Goal: Information Seeking & Learning: Learn about a topic

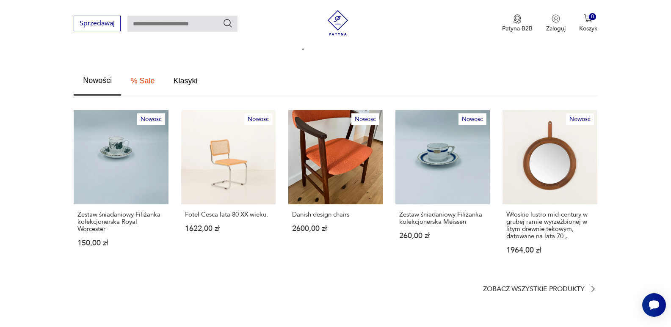
scroll to position [466, 0]
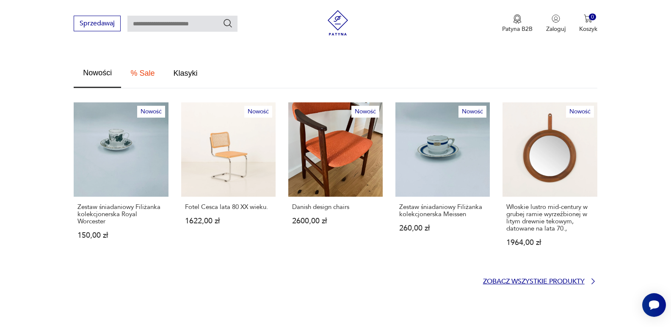
click at [556, 279] on p "Zobacz wszystkie produkty" at bounding box center [534, 282] width 102 height 6
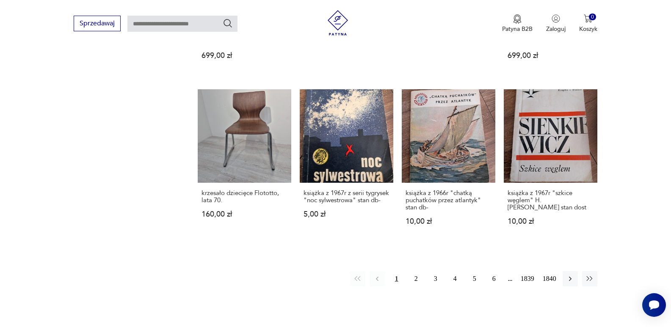
scroll to position [715, 0]
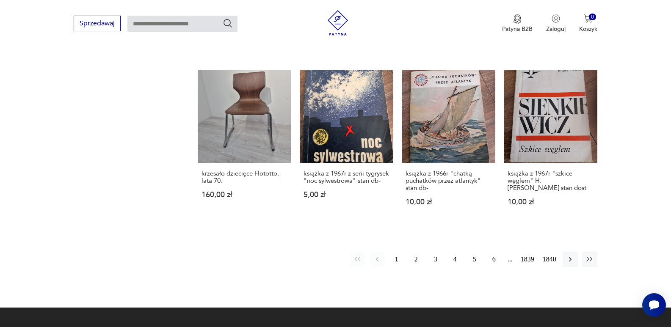
click at [413, 252] on button "2" at bounding box center [416, 259] width 15 height 15
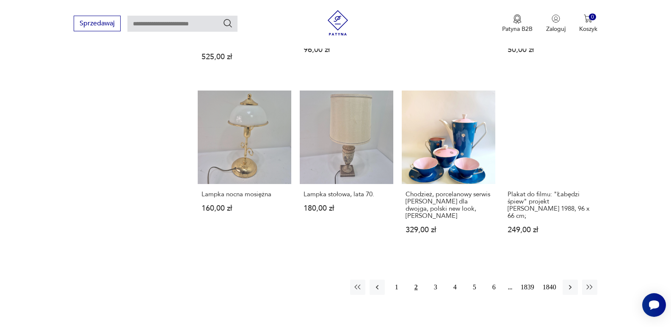
scroll to position [703, 0]
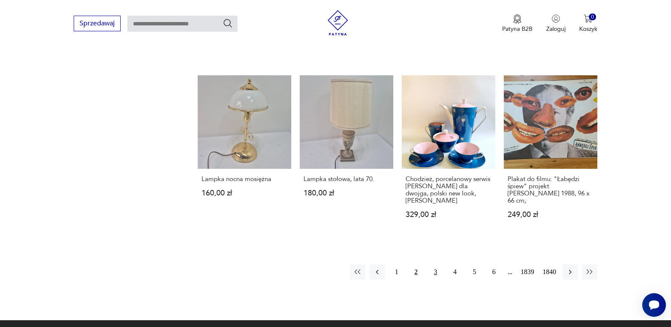
click at [433, 265] on button "3" at bounding box center [435, 272] width 15 height 15
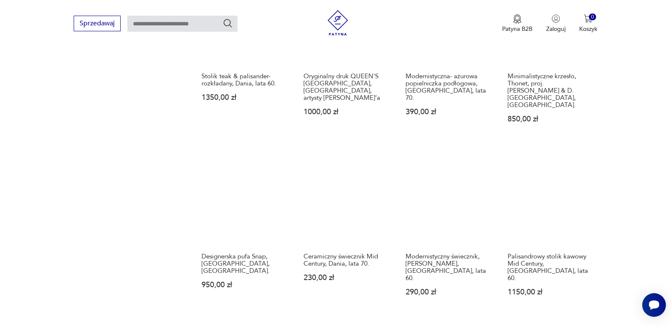
scroll to position [660, 0]
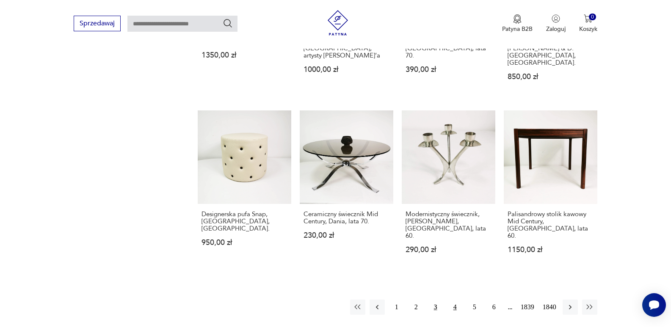
click at [455, 300] on button "4" at bounding box center [455, 307] width 15 height 15
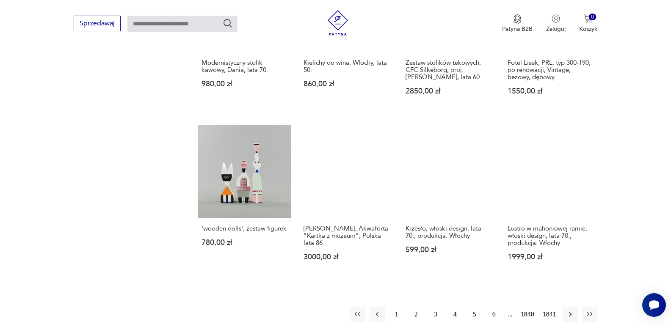
scroll to position [703, 0]
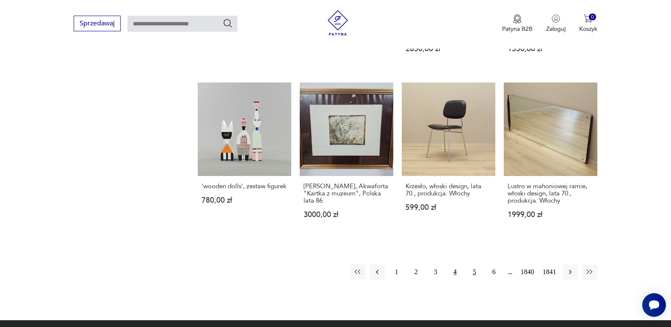
click at [474, 265] on button "5" at bounding box center [474, 272] width 15 height 15
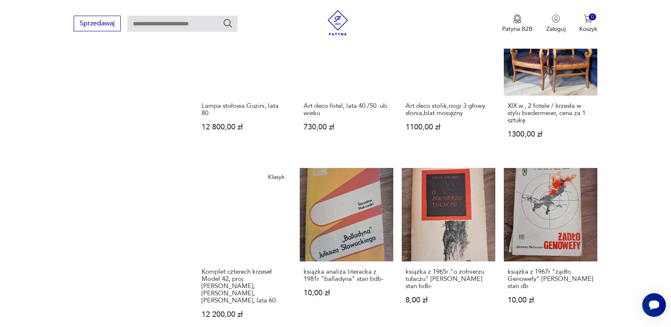
scroll to position [765, 0]
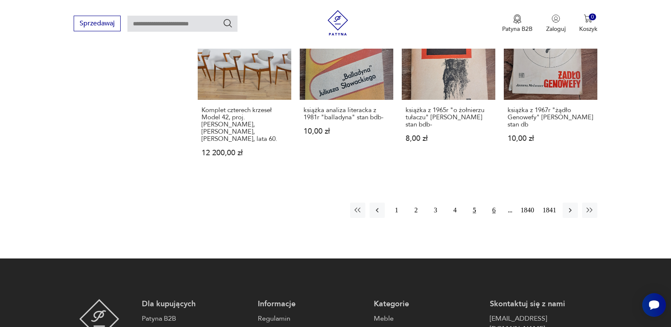
click at [496, 203] on button "6" at bounding box center [494, 210] width 15 height 15
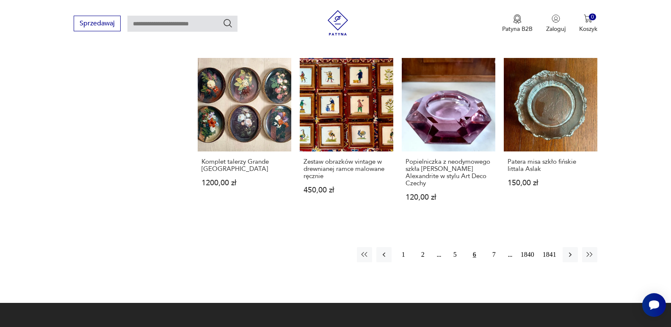
scroll to position [745, 0]
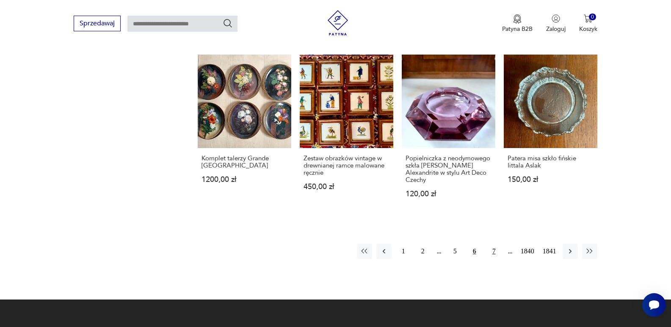
click at [497, 244] on button "7" at bounding box center [494, 251] width 15 height 15
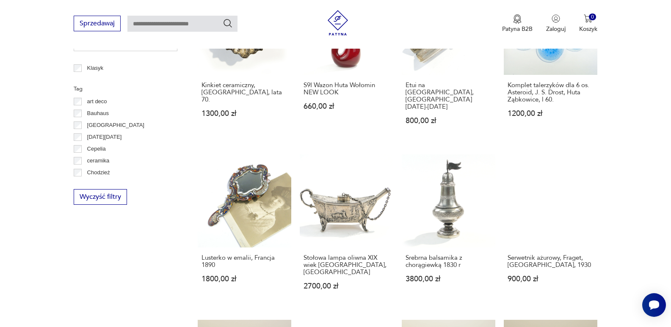
scroll to position [449, 0]
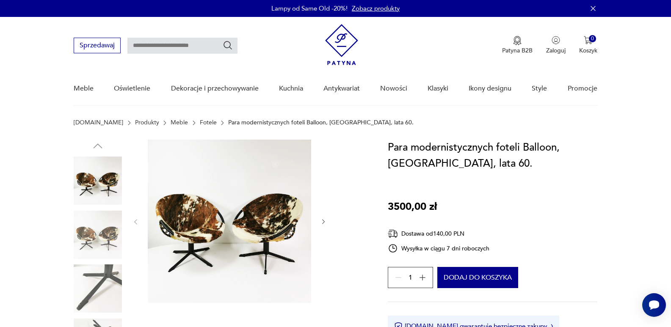
click at [200, 123] on link "Fotele" at bounding box center [208, 122] width 17 height 7
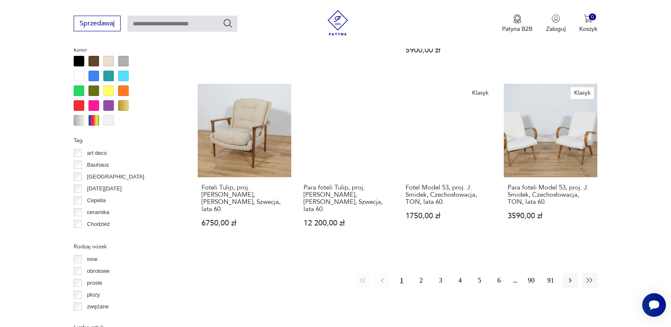
scroll to position [859, 0]
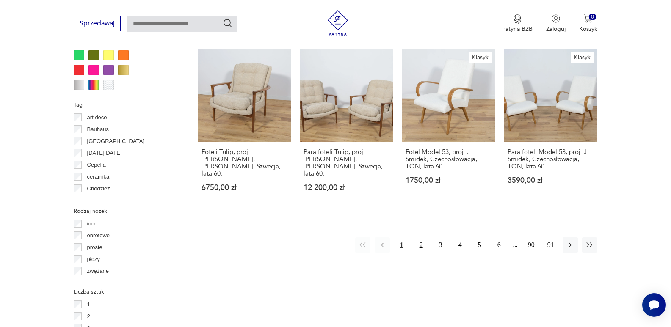
click at [421, 238] on button "2" at bounding box center [421, 245] width 15 height 15
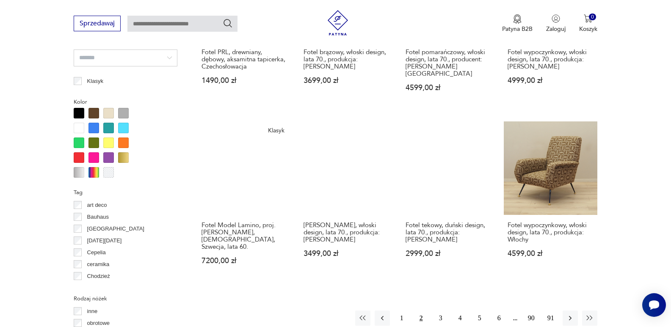
scroll to position [776, 0]
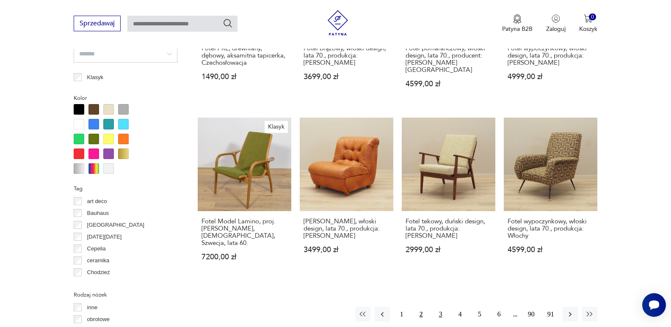
click at [439, 307] on button "3" at bounding box center [440, 314] width 15 height 15
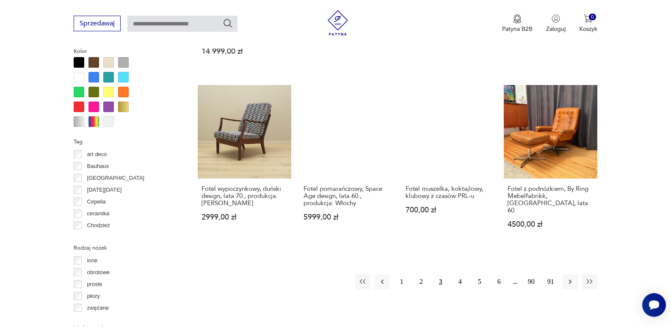
scroll to position [824, 0]
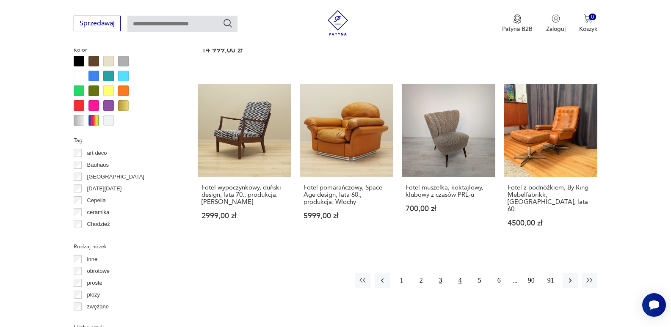
click at [457, 273] on button "4" at bounding box center [460, 280] width 15 height 15
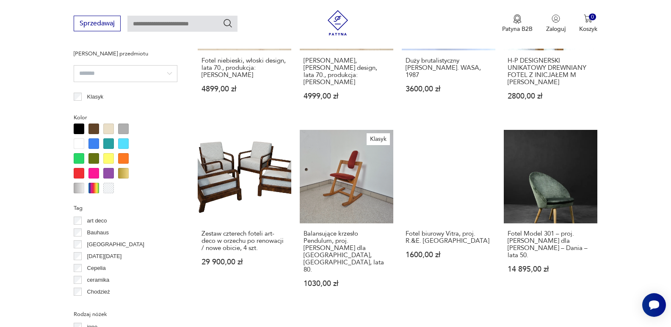
scroll to position [818, 0]
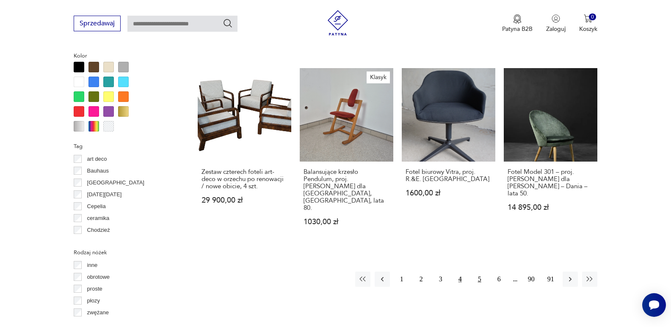
click at [483, 272] on button "5" at bounding box center [479, 279] width 15 height 15
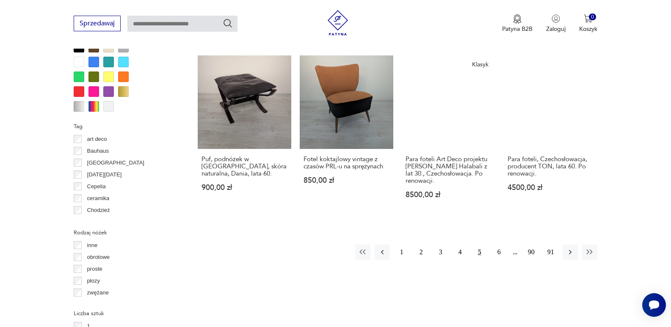
scroll to position [860, 0]
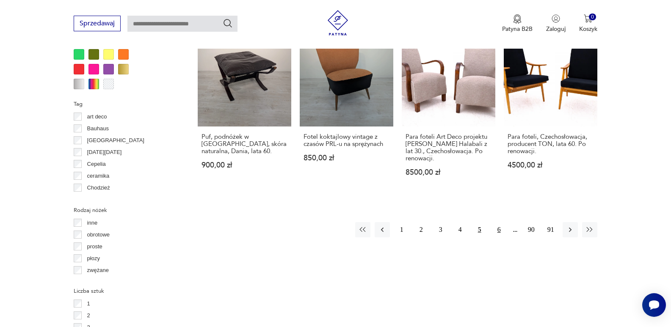
click at [498, 222] on button "6" at bounding box center [499, 229] width 15 height 15
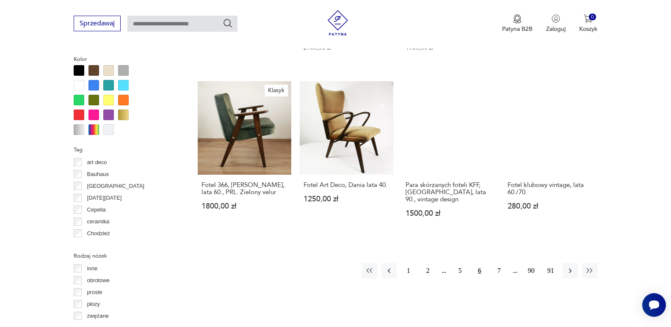
scroll to position [819, 0]
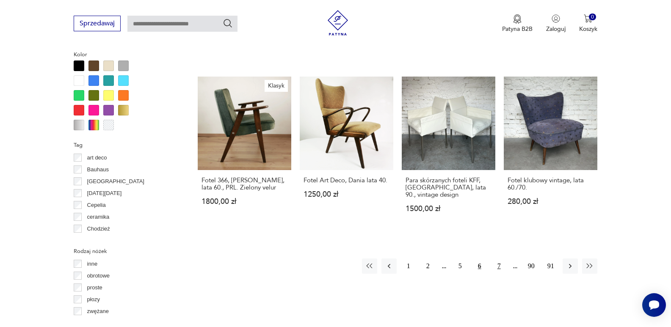
click at [499, 259] on button "7" at bounding box center [499, 266] width 15 height 15
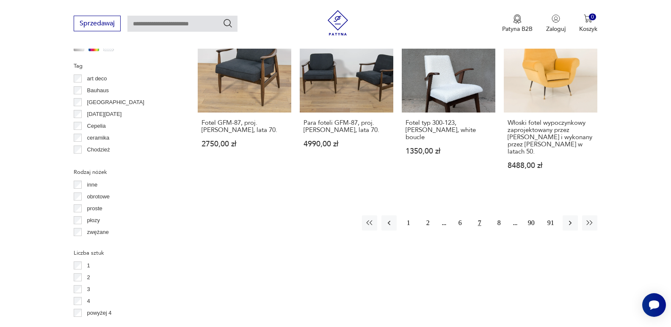
scroll to position [903, 0]
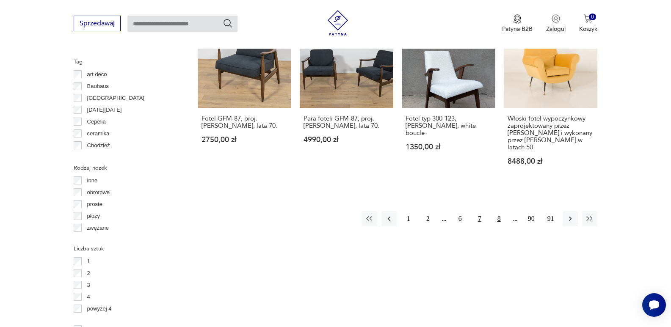
click at [499, 211] on button "8" at bounding box center [499, 218] width 15 height 15
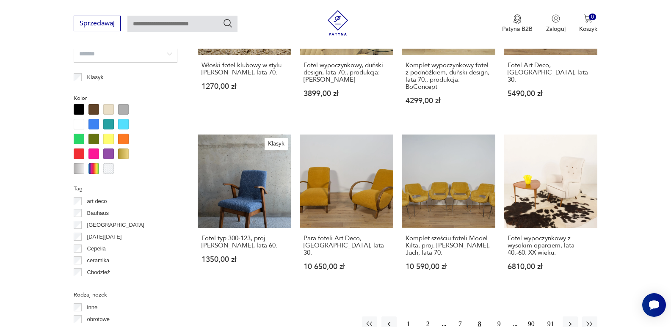
scroll to position [818, 0]
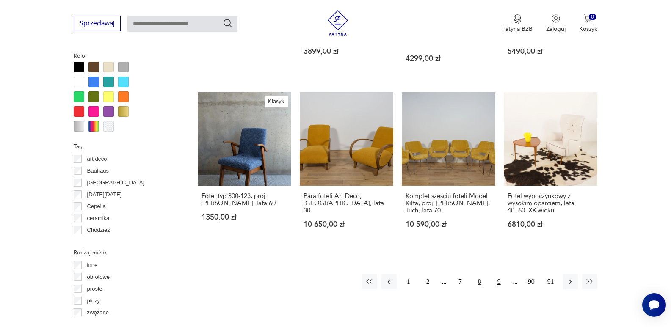
click at [500, 274] on button "9" at bounding box center [499, 281] width 15 height 15
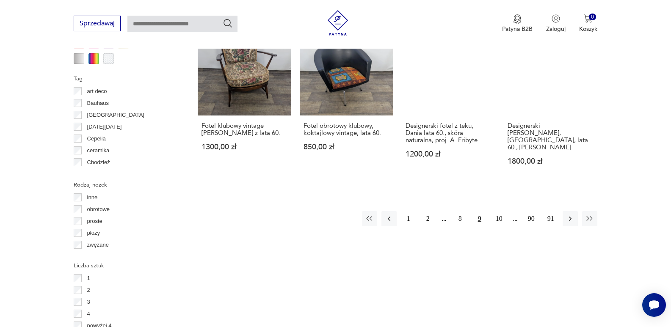
scroll to position [903, 0]
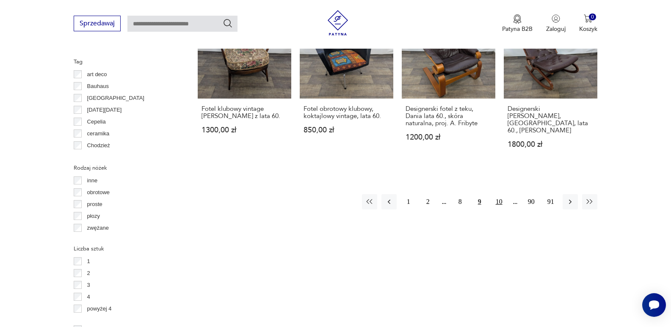
drag, startPoint x: 499, startPoint y: 175, endPoint x: 538, endPoint y: 175, distance: 38.1
click at [500, 194] on button "10" at bounding box center [499, 201] width 15 height 15
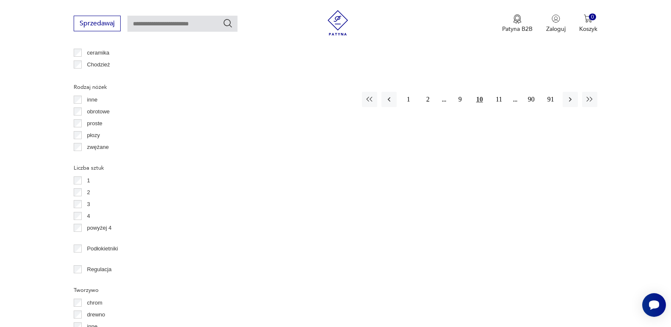
scroll to position [987, 0]
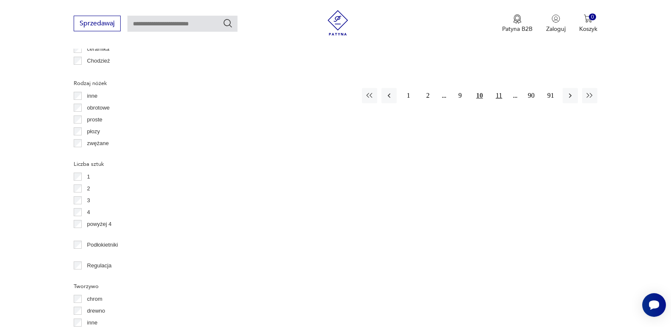
click at [500, 98] on button "11" at bounding box center [499, 95] width 15 height 15
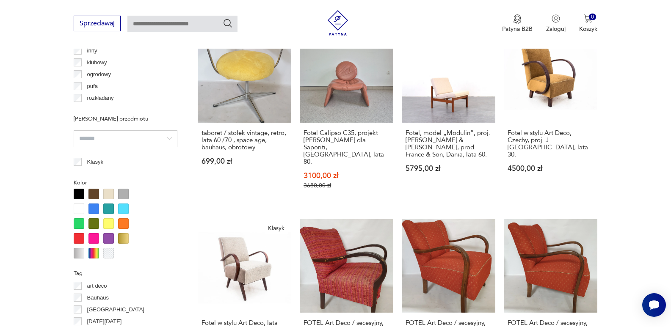
scroll to position [860, 0]
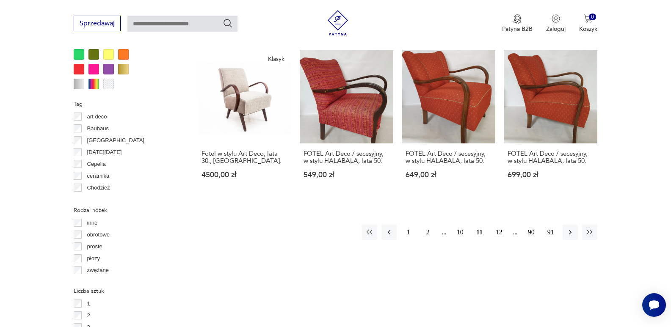
click at [500, 225] on button "12" at bounding box center [499, 232] width 15 height 15
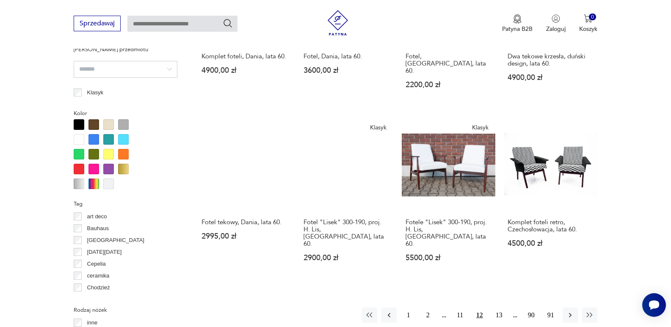
scroll to position [776, 0]
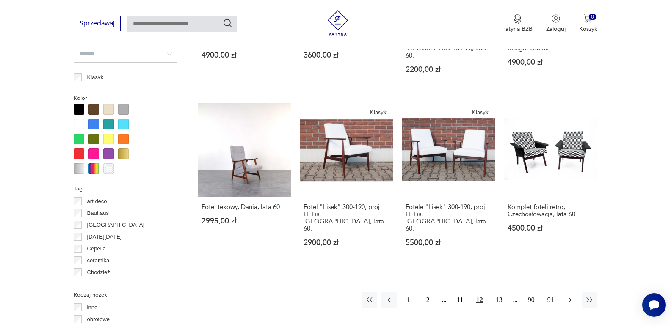
click at [570, 298] on icon "button" at bounding box center [570, 300] width 3 height 5
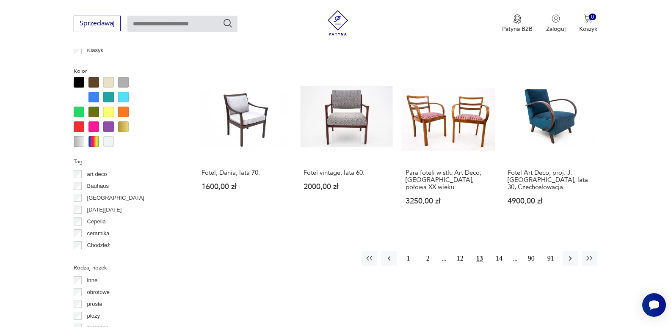
scroll to position [818, 0]
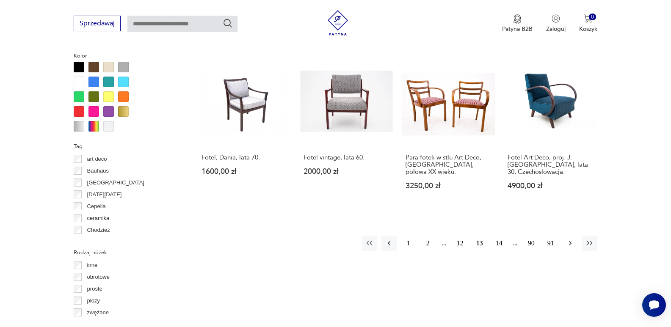
click at [569, 246] on icon "button" at bounding box center [570, 243] width 8 height 8
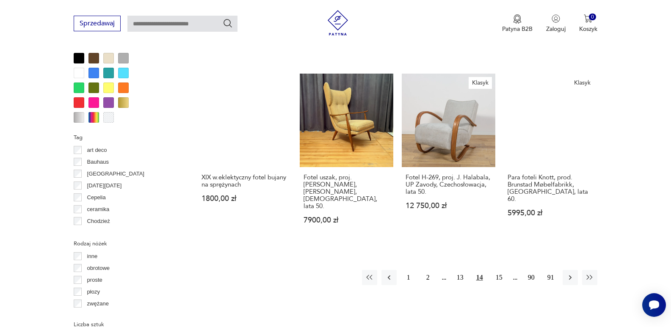
scroll to position [903, 0]
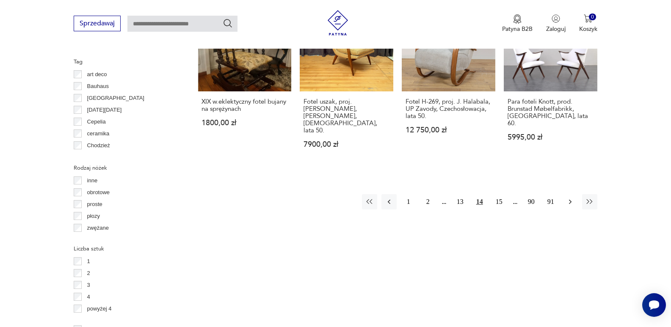
click at [568, 198] on icon "button" at bounding box center [570, 202] width 8 height 8
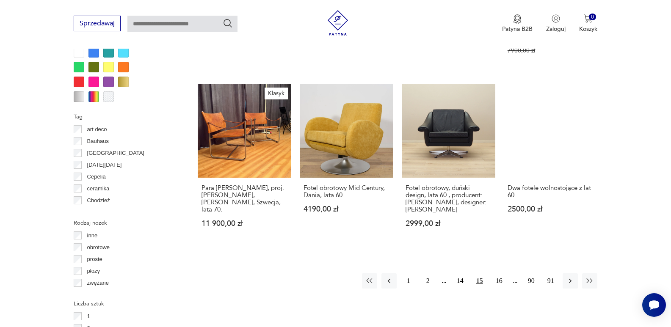
scroll to position [860, 0]
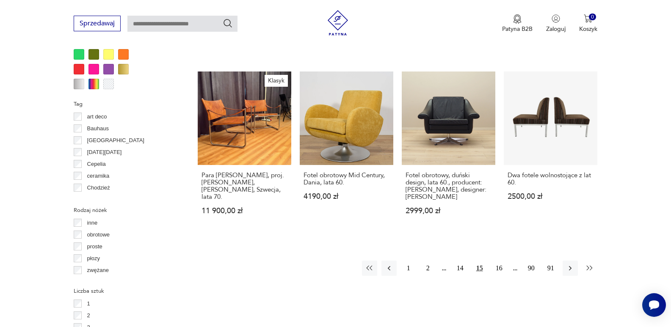
click at [589, 266] on icon "button" at bounding box center [590, 268] width 6 height 5
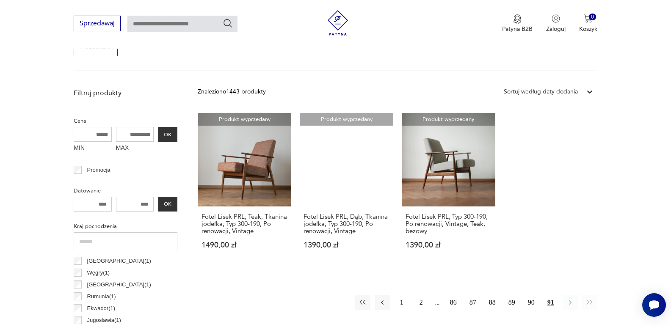
scroll to position [352, 0]
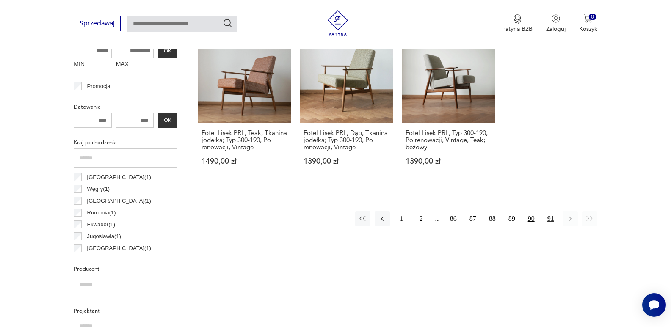
click at [532, 219] on button "90" at bounding box center [531, 218] width 15 height 15
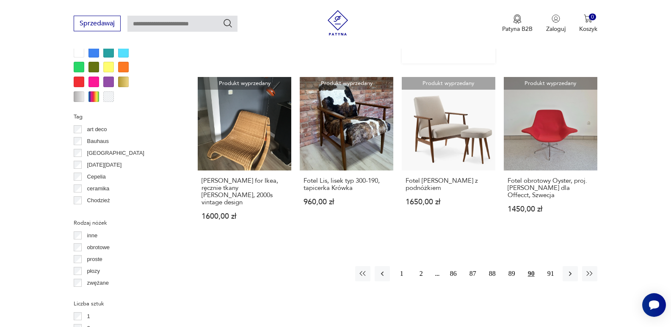
scroll to position [860, 0]
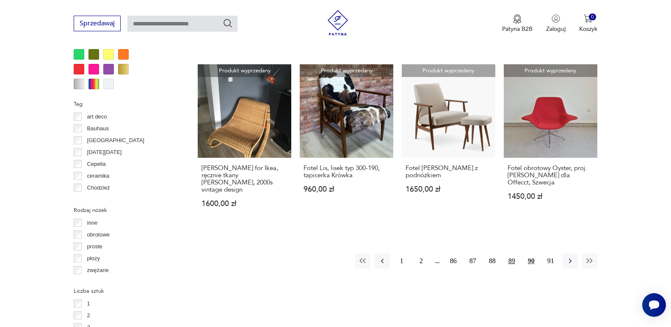
click at [513, 254] on button "89" at bounding box center [512, 261] width 15 height 15
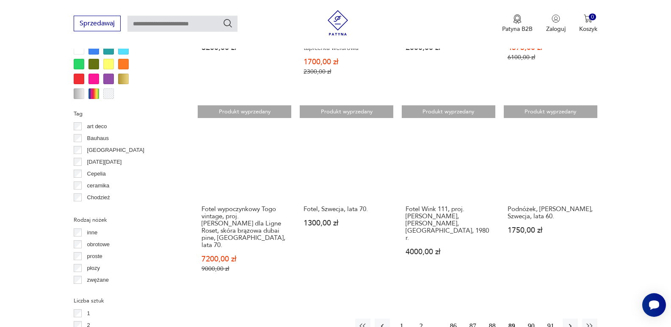
scroll to position [903, 0]
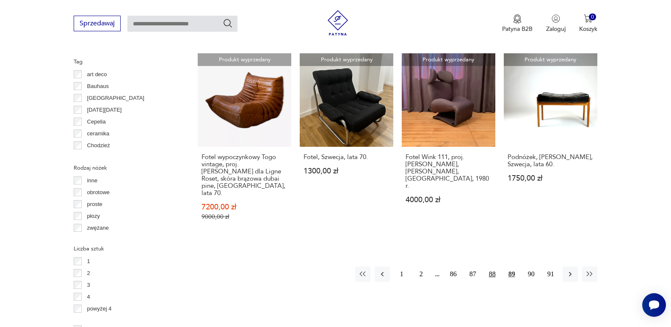
click at [494, 267] on button "88" at bounding box center [492, 274] width 15 height 15
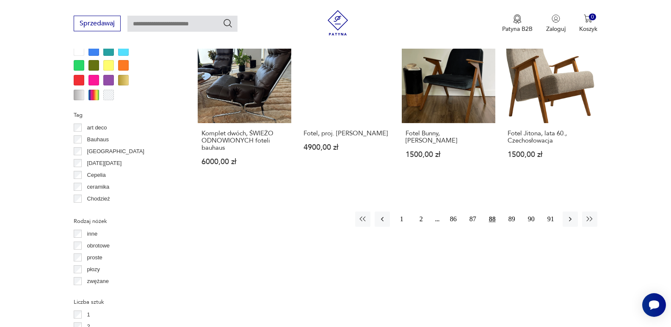
scroll to position [860, 0]
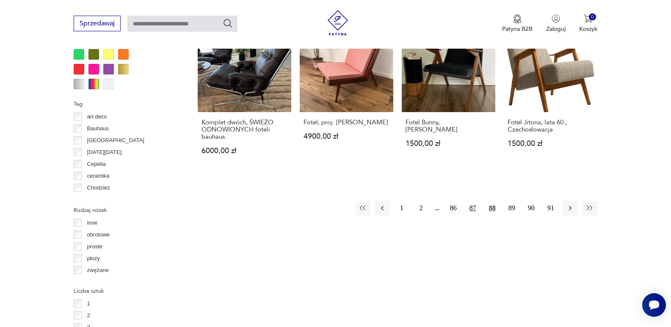
click at [474, 201] on button "87" at bounding box center [473, 208] width 15 height 15
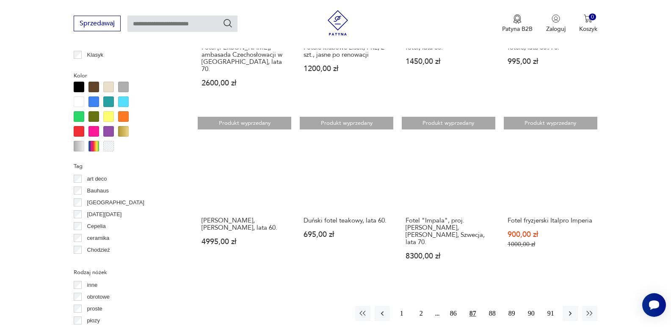
scroll to position [818, 0]
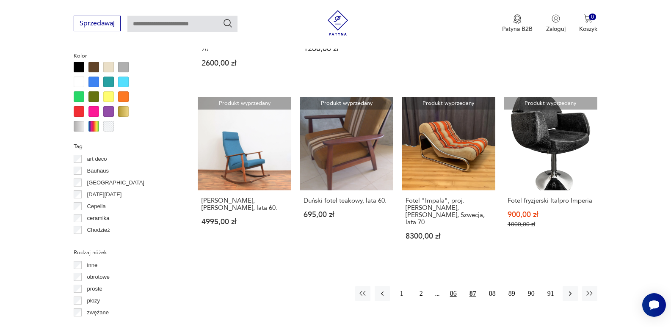
click at [457, 286] on button "86" at bounding box center [453, 293] width 15 height 15
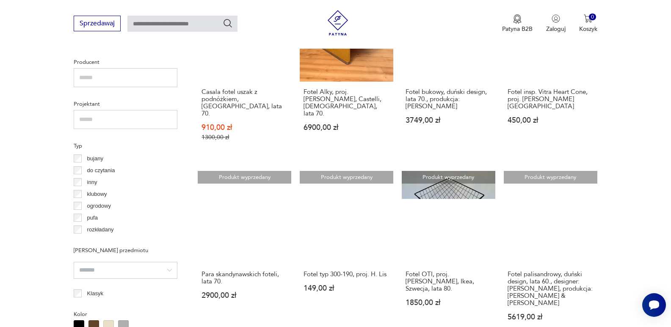
scroll to position [564, 0]
